Goal: Task Accomplishment & Management: Use online tool/utility

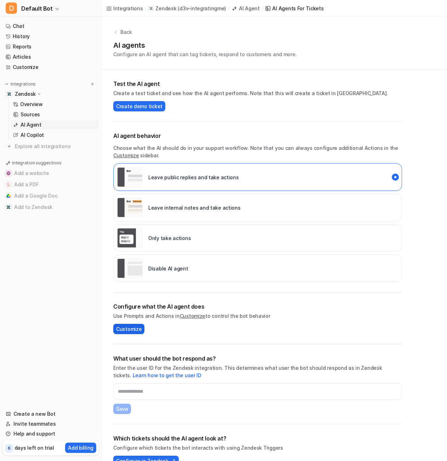
click at [127, 330] on span "Customize" at bounding box center [128, 328] width 25 height 7
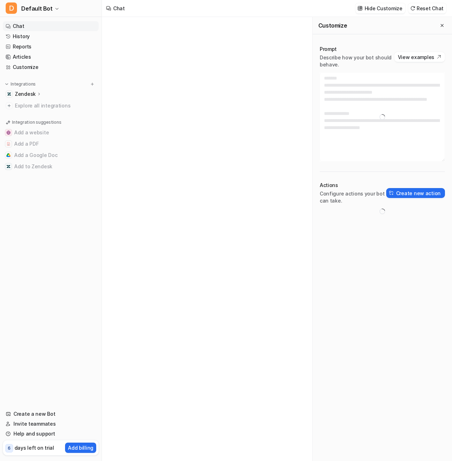
type textarea "**********"
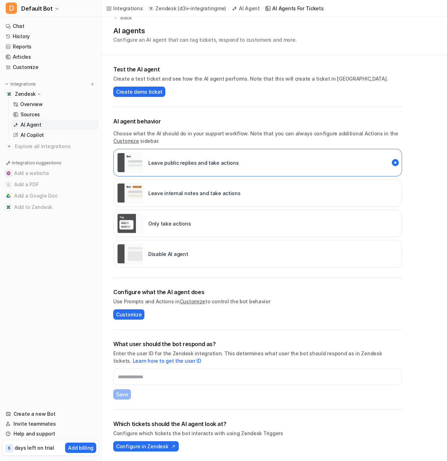
scroll to position [15, 0]
click at [143, 445] on span "Configure in Zendesk" at bounding box center [142, 445] width 52 height 7
click at [8, 84] on img at bounding box center [6, 84] width 5 height 5
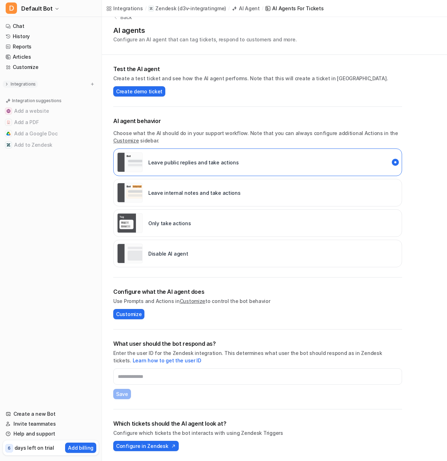
click at [8, 84] on img at bounding box center [6, 84] width 5 height 5
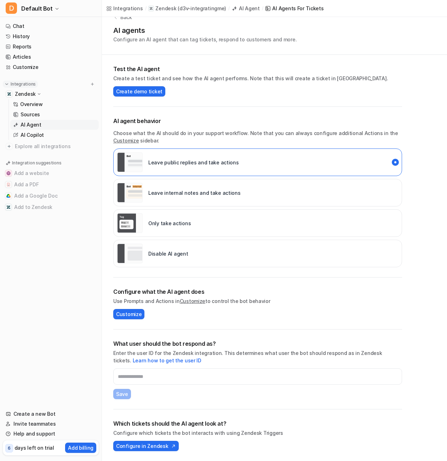
click at [8, 84] on img at bounding box center [6, 84] width 5 height 5
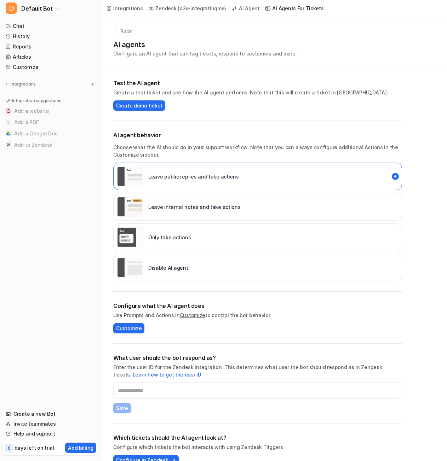
scroll to position [0, 0]
